Goal: Information Seeking & Learning: Learn about a topic

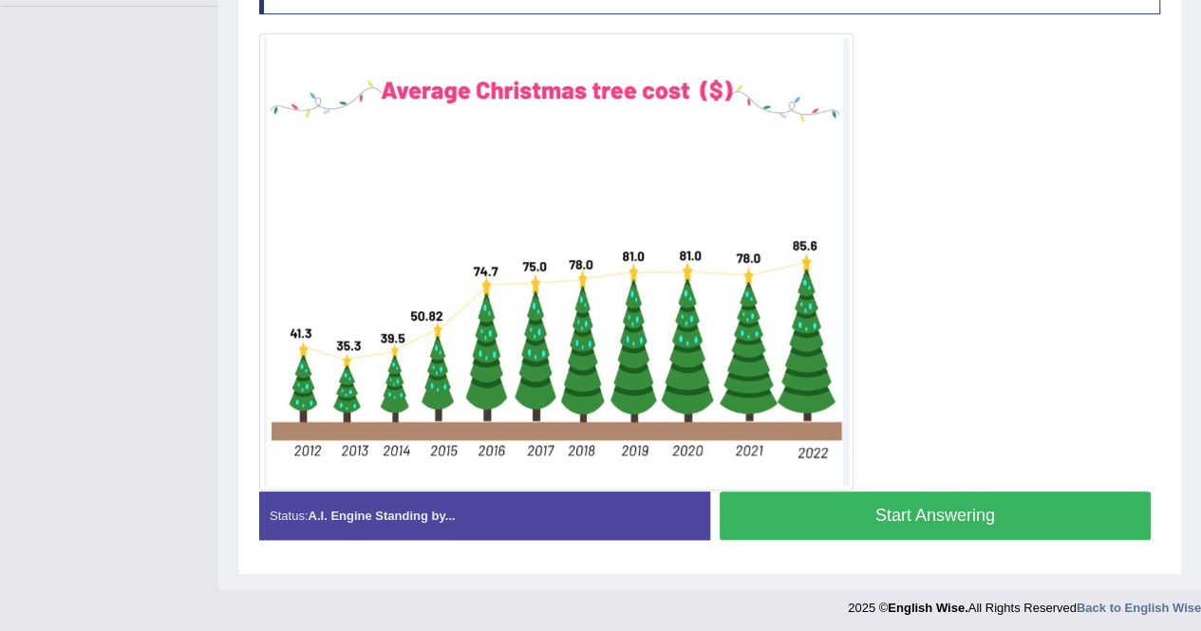
scroll to position [371, 0]
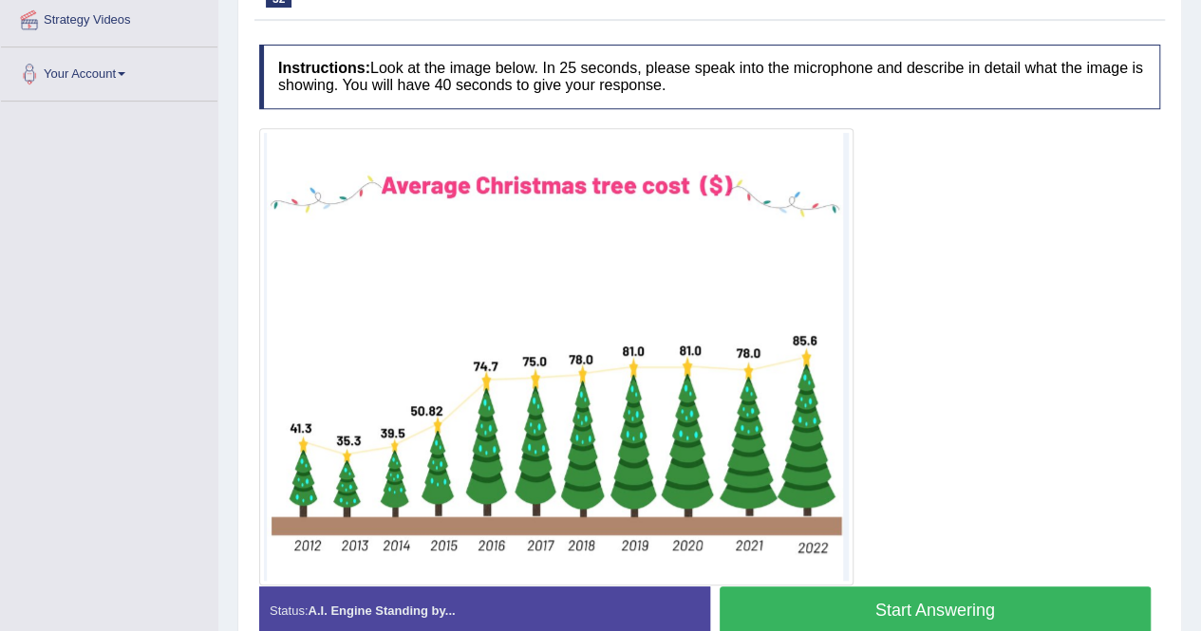
click at [912, 593] on button "Start Answering" at bounding box center [936, 611] width 432 height 48
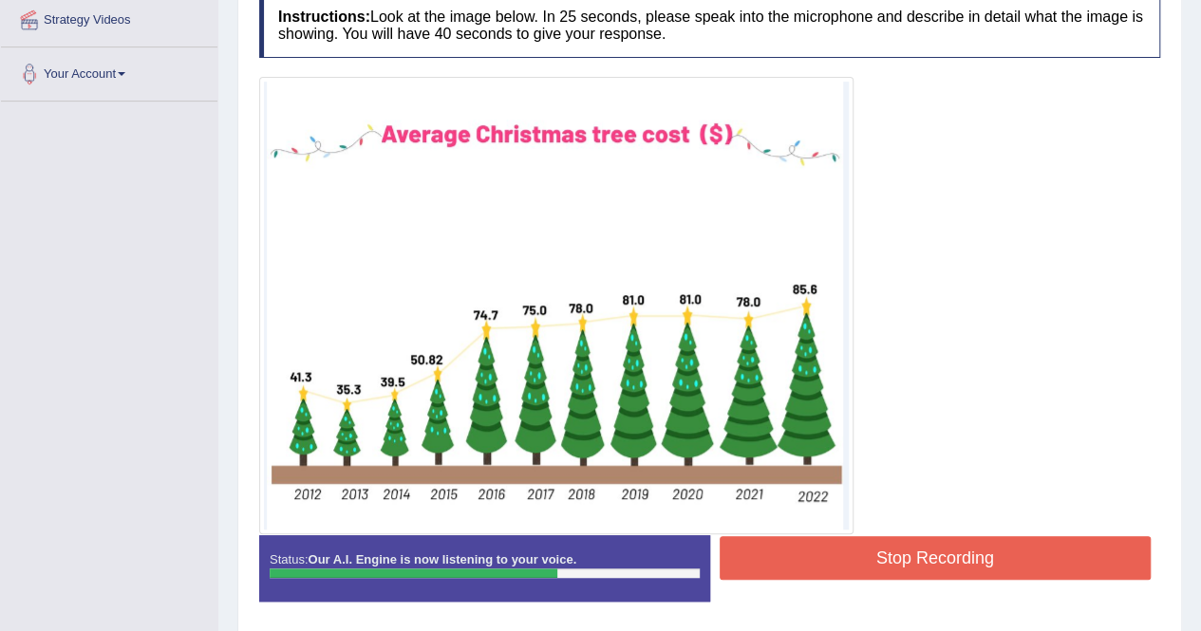
click at [833, 555] on button "Stop Recording" at bounding box center [936, 558] width 432 height 44
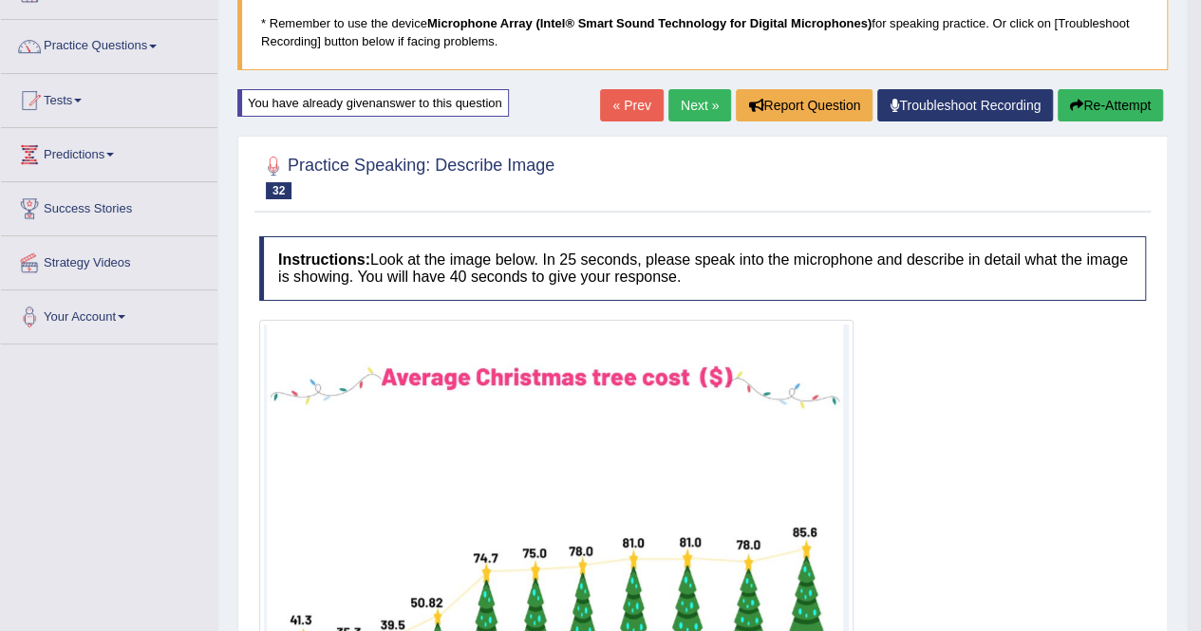
scroll to position [0, 0]
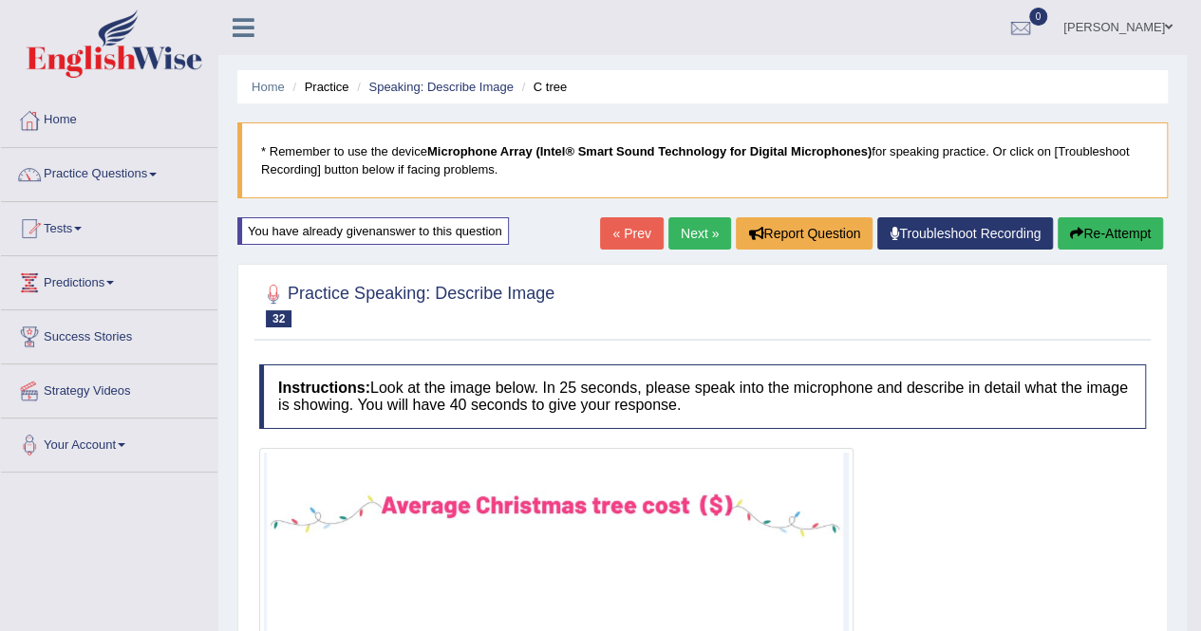
click at [1077, 232] on icon "button" at bounding box center [1076, 233] width 13 height 13
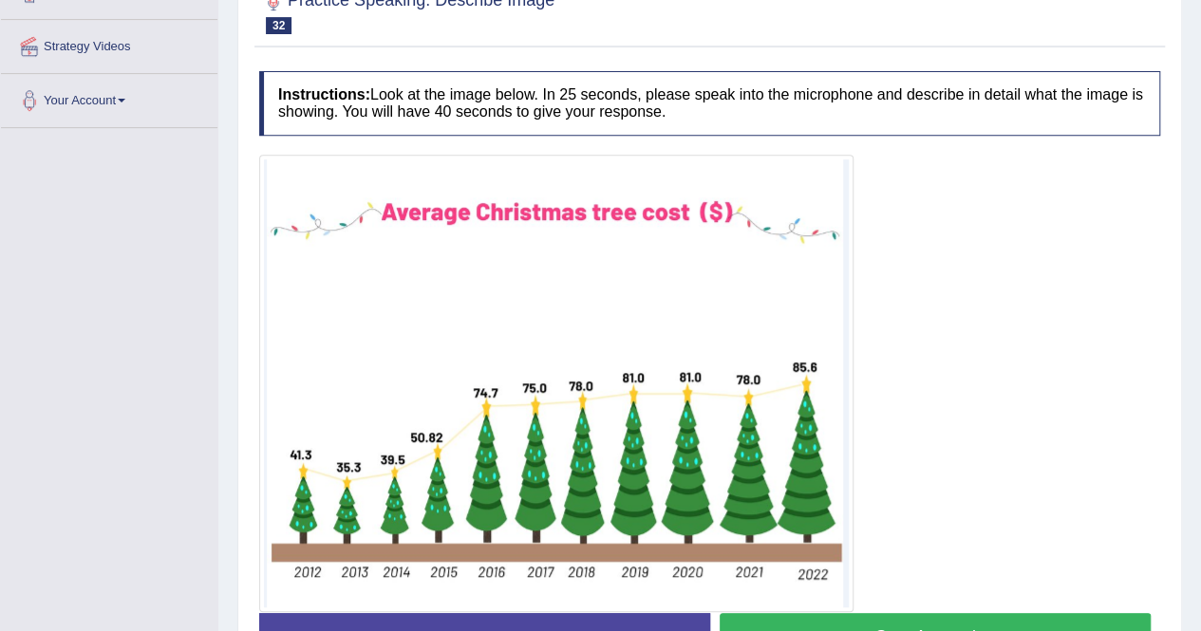
scroll to position [466, 0]
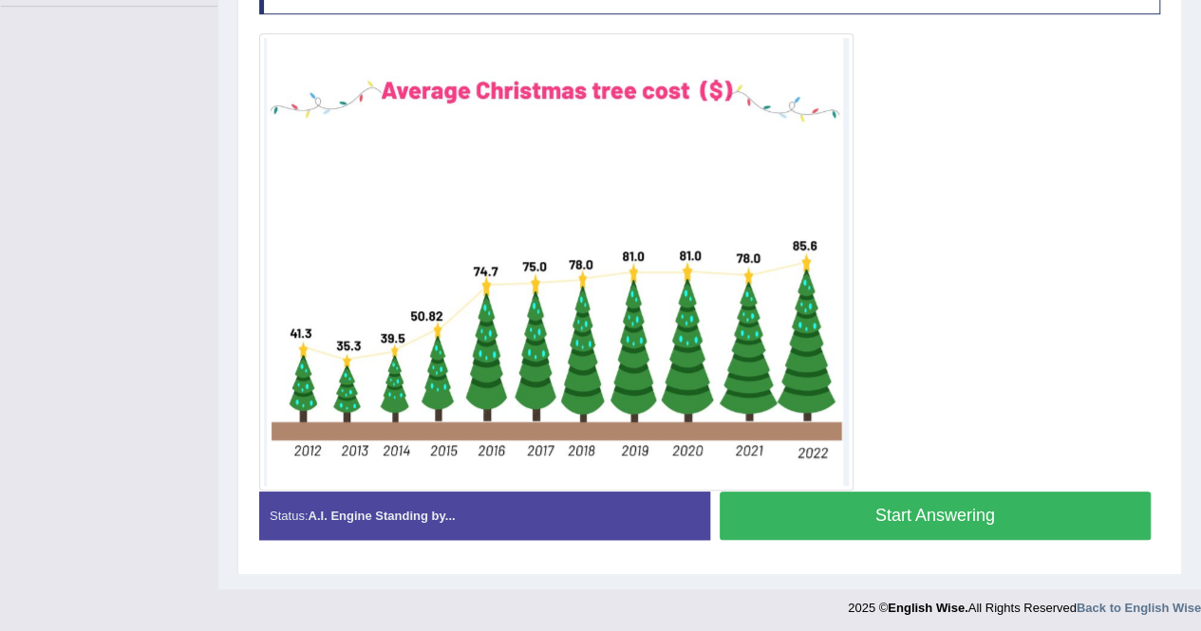
click at [1001, 513] on button "Start Answering" at bounding box center [936, 516] width 432 height 48
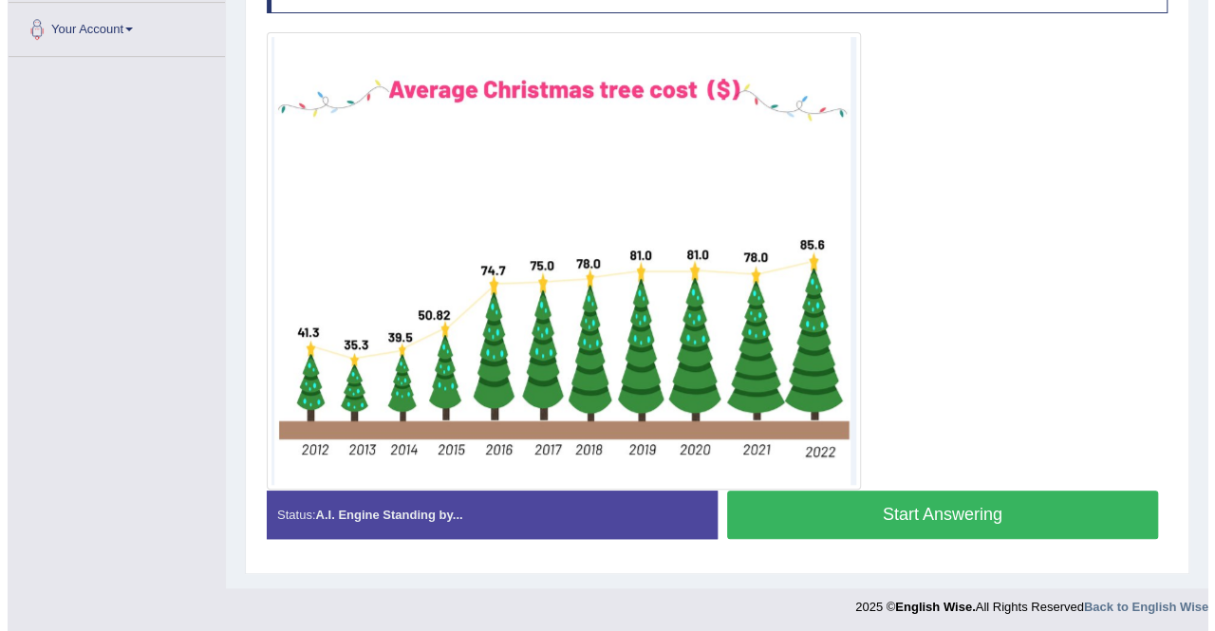
scroll to position [435, 0]
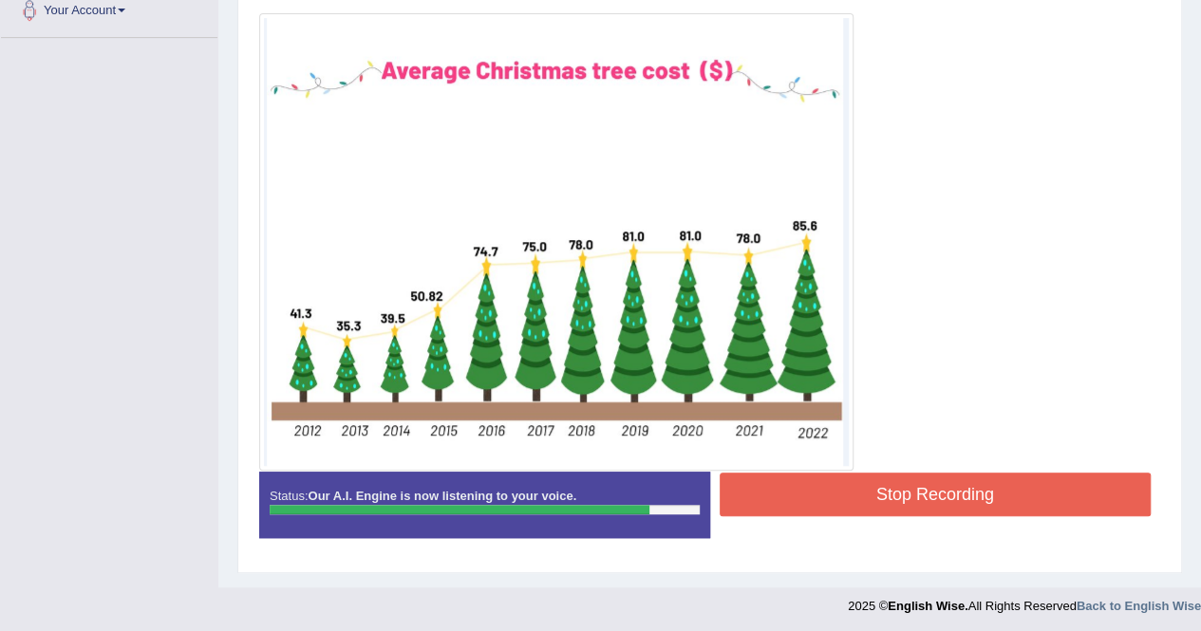
click at [1023, 510] on button "Stop Recording" at bounding box center [936, 495] width 432 height 44
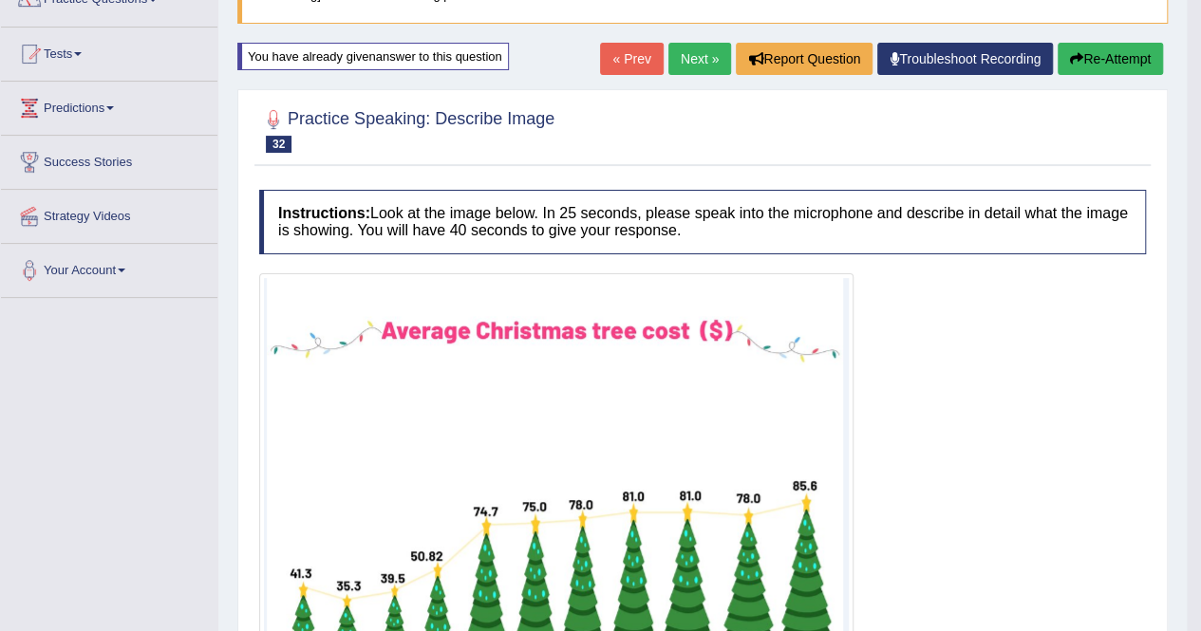
scroll to position [167, 0]
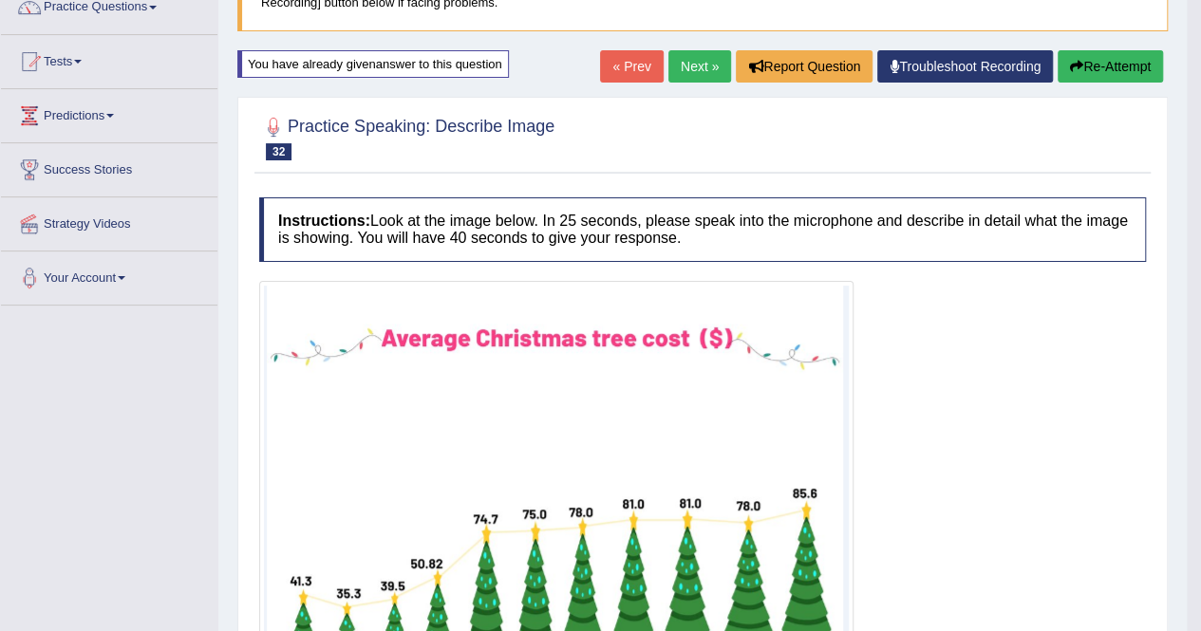
click at [1078, 62] on icon "button" at bounding box center [1076, 66] width 13 height 13
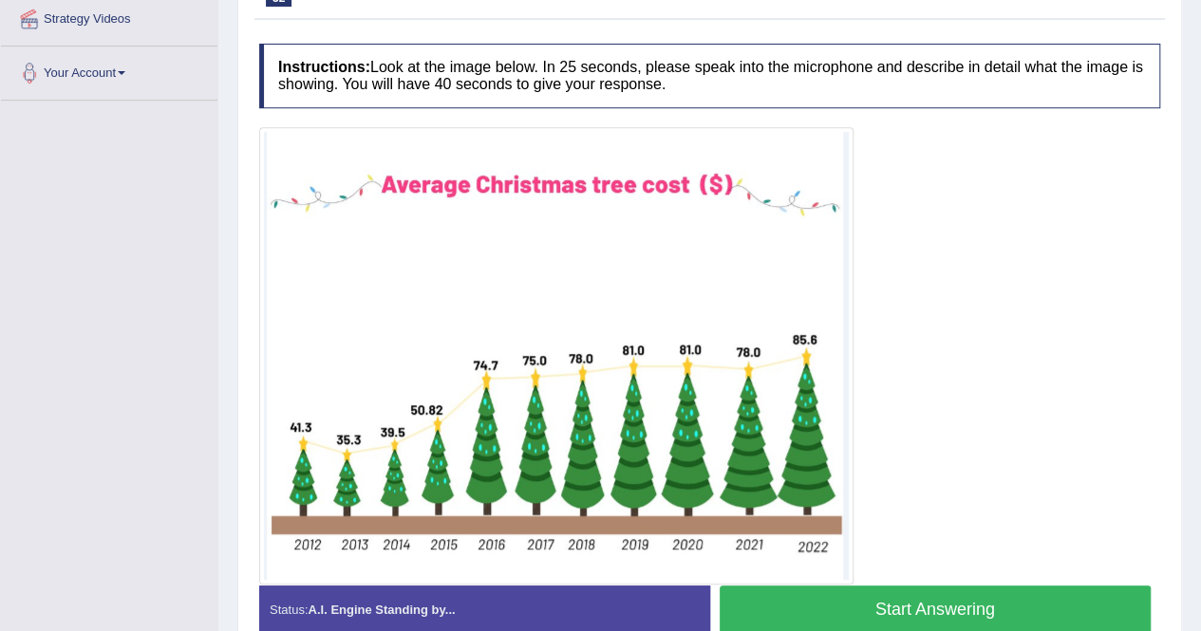
scroll to position [181, 0]
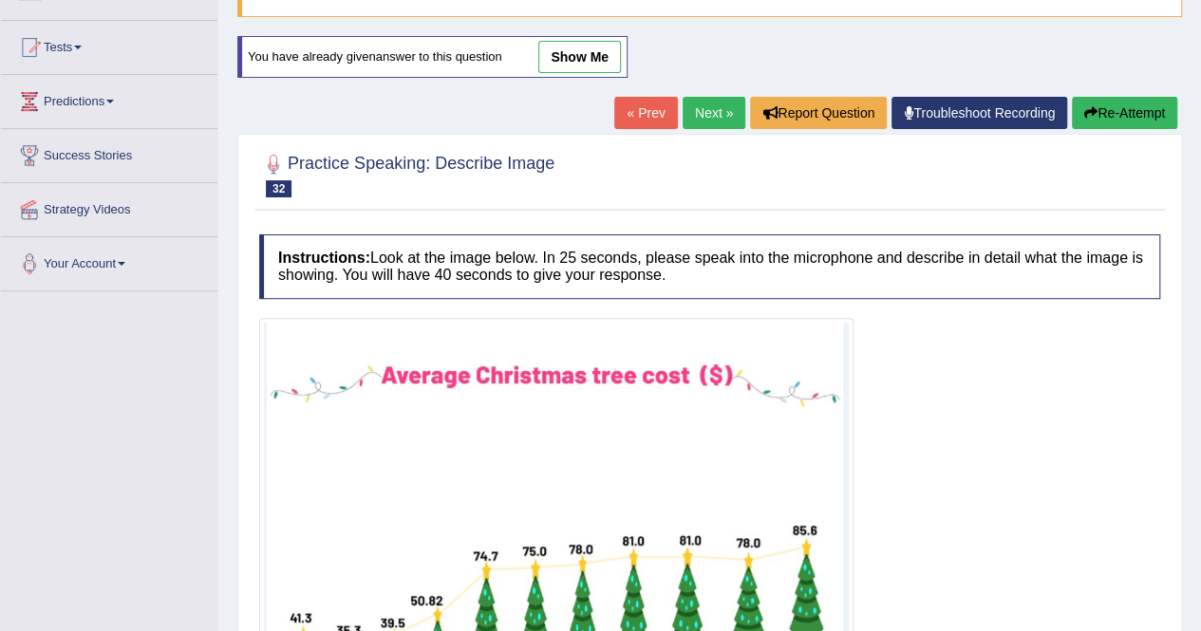
click at [715, 108] on link "Next »" at bounding box center [714, 113] width 63 height 32
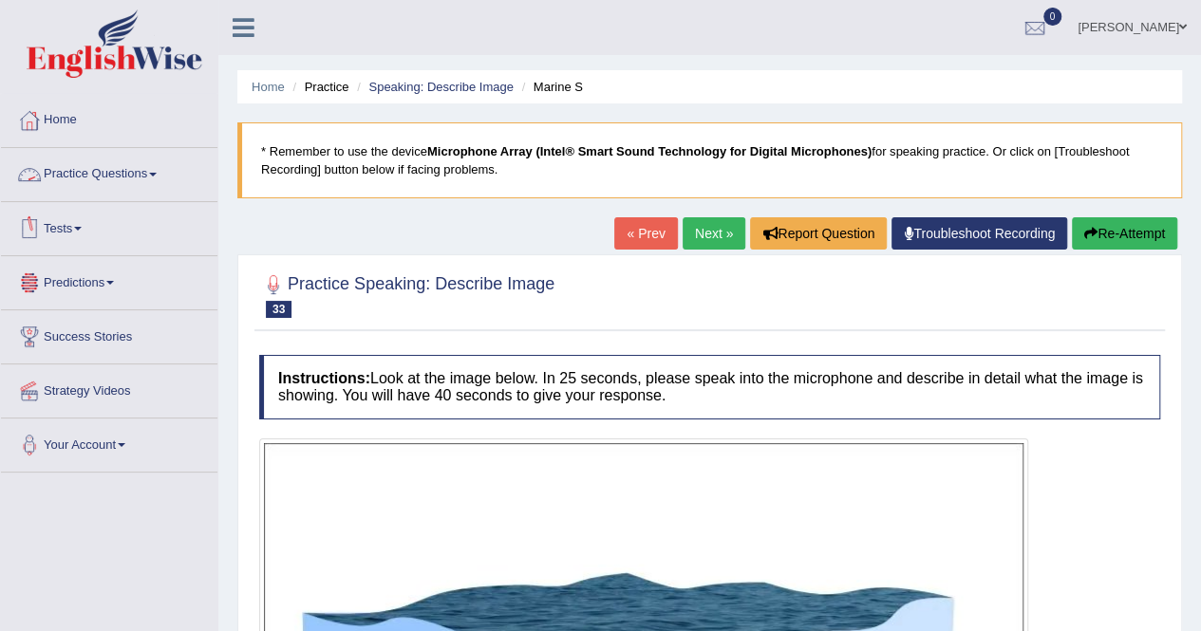
click at [150, 185] on link "Practice Questions" at bounding box center [109, 171] width 216 height 47
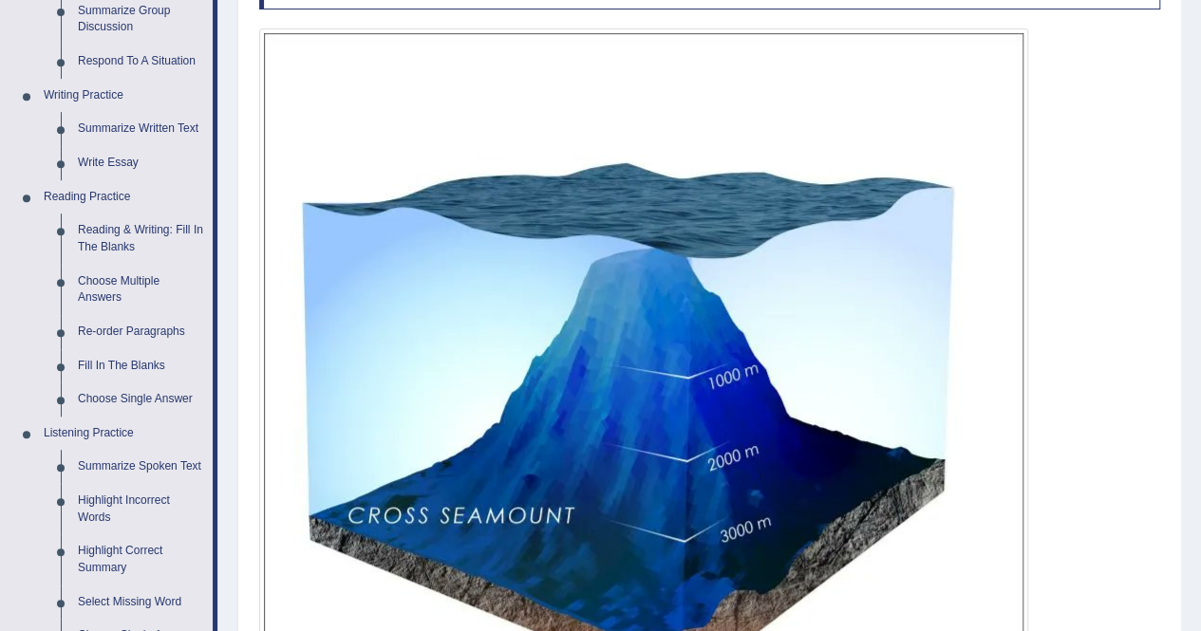
scroll to position [190, 0]
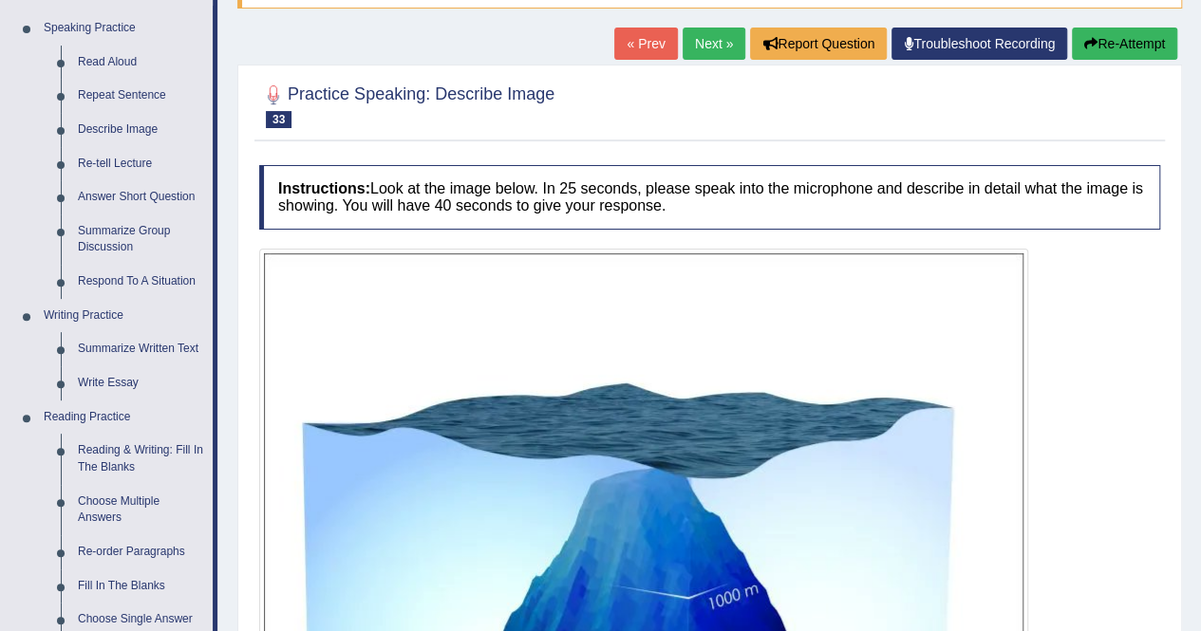
click at [704, 43] on link "Next »" at bounding box center [714, 44] width 63 height 32
